Goal: Task Accomplishment & Management: Use online tool/utility

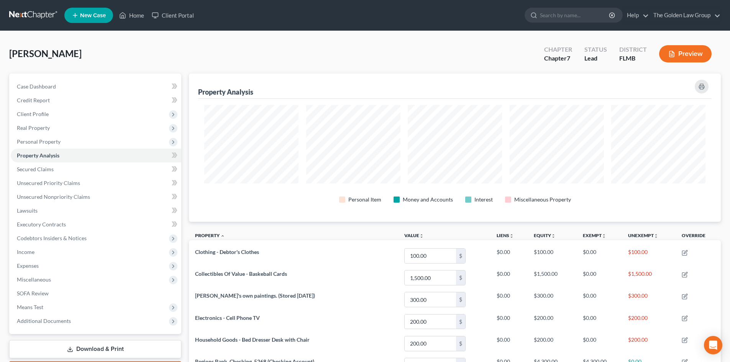
click at [29, 16] on link at bounding box center [33, 15] width 49 height 14
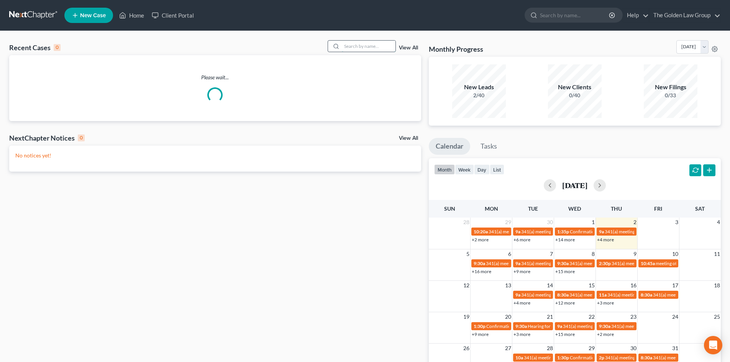
click at [357, 48] on input "search" at bounding box center [369, 46] width 54 height 11
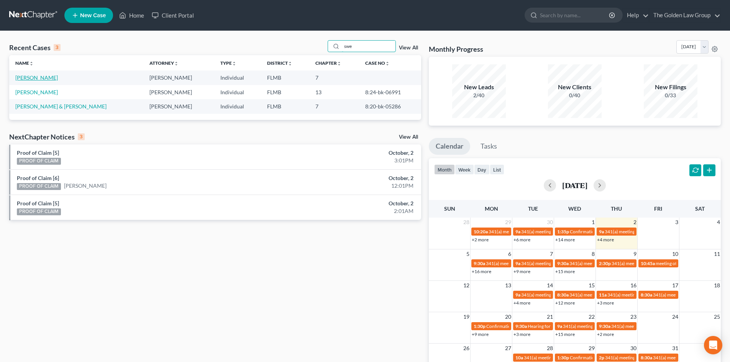
type input "swe"
click at [37, 78] on link "Sweet, Mary" at bounding box center [36, 77] width 43 height 7
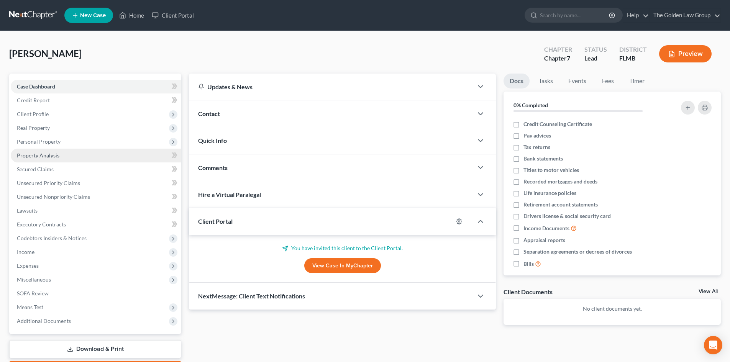
click at [50, 156] on span "Property Analysis" at bounding box center [38, 155] width 43 height 7
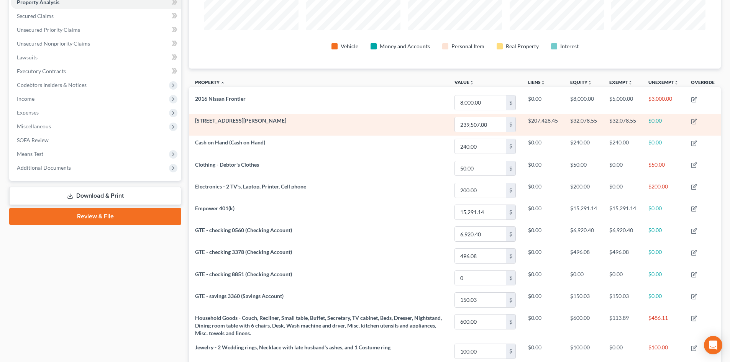
scroll to position [192, 0]
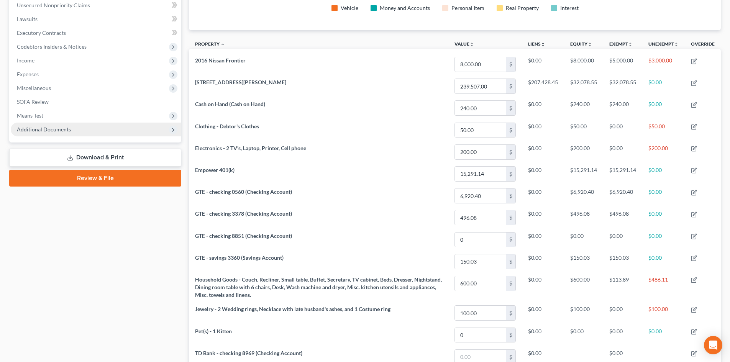
click at [56, 125] on span "Additional Documents" at bounding box center [96, 130] width 170 height 14
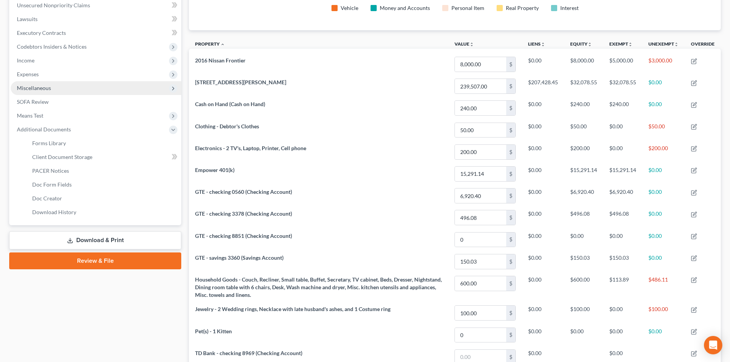
click at [58, 90] on span "Miscellaneous" at bounding box center [96, 88] width 170 height 14
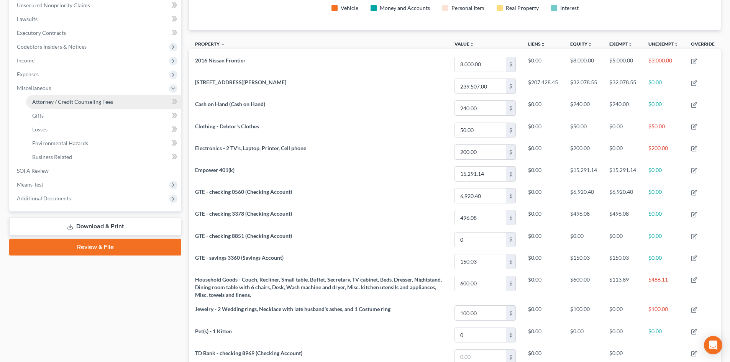
click at [70, 104] on span "Attorney / Credit Counseling Fees" at bounding box center [72, 101] width 81 height 7
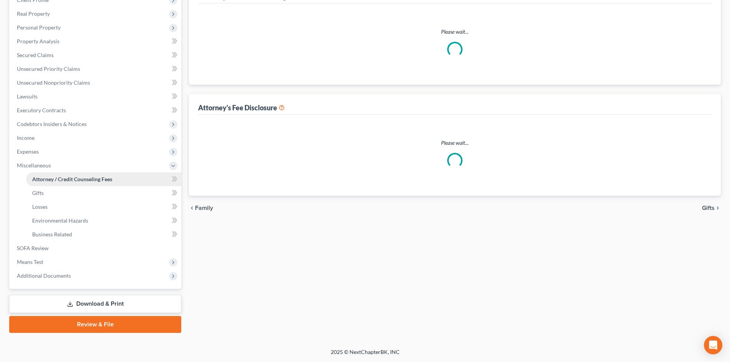
scroll to position [37, 0]
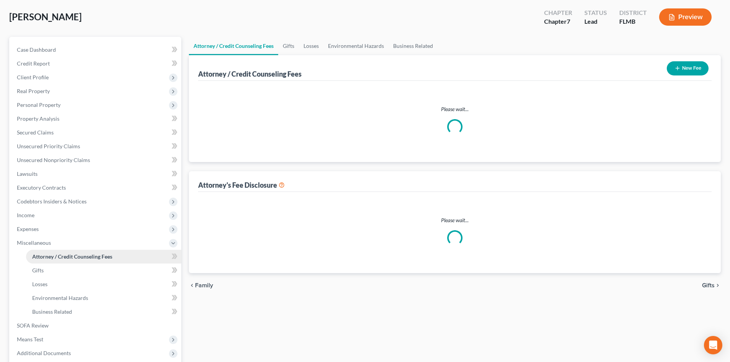
select select "2"
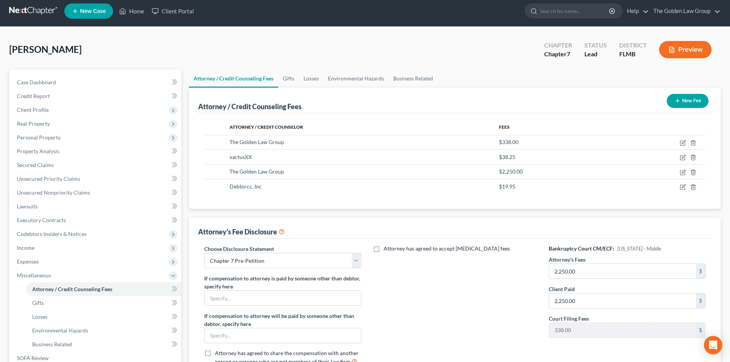
scroll to position [0, 0]
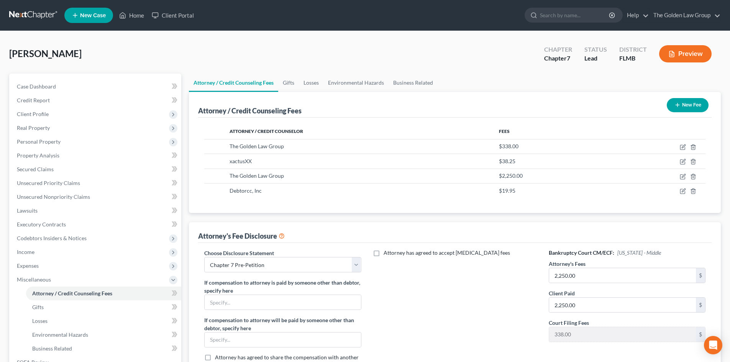
click at [39, 16] on link at bounding box center [33, 15] width 49 height 14
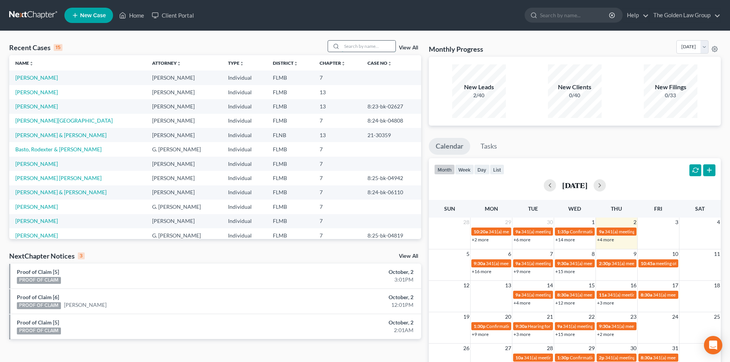
click at [363, 50] on input "search" at bounding box center [369, 46] width 54 height 11
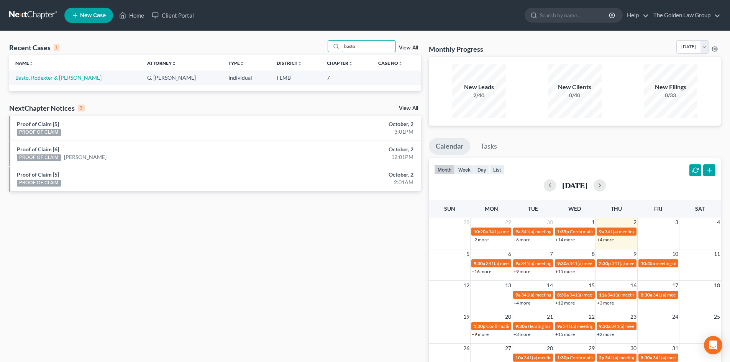
type input "basto"
click at [58, 81] on td "Basto, Rodexter & Jessica" at bounding box center [75, 77] width 132 height 14
click at [61, 77] on link "Basto, Rodexter & Jessica" at bounding box center [58, 77] width 86 height 7
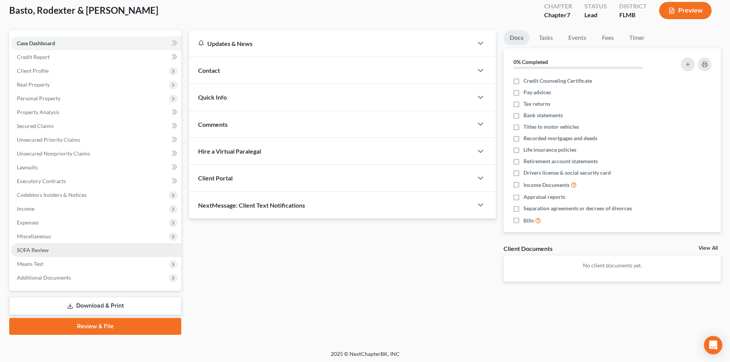
scroll to position [45, 0]
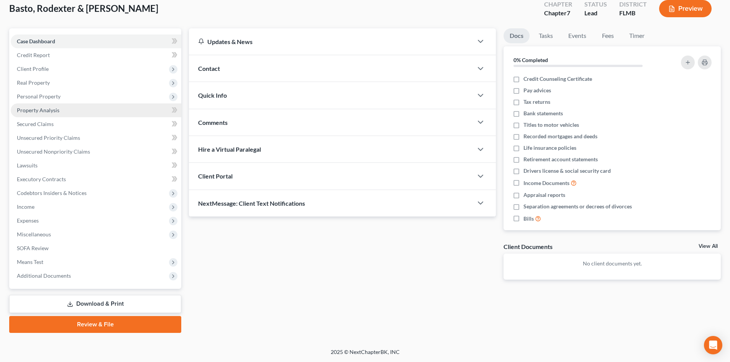
click at [59, 110] on link "Property Analysis" at bounding box center [96, 110] width 170 height 14
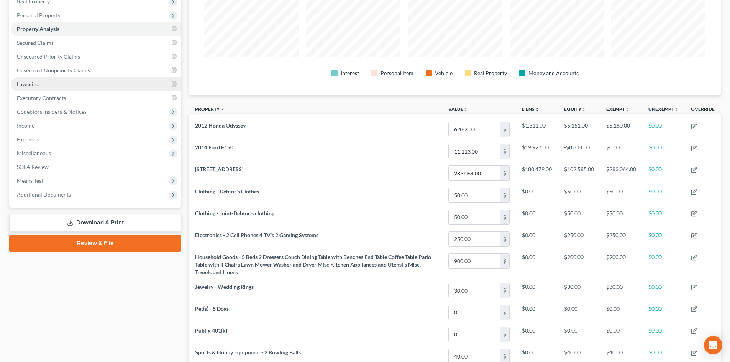
scroll to position [59, 0]
